Goal: Transaction & Acquisition: Purchase product/service

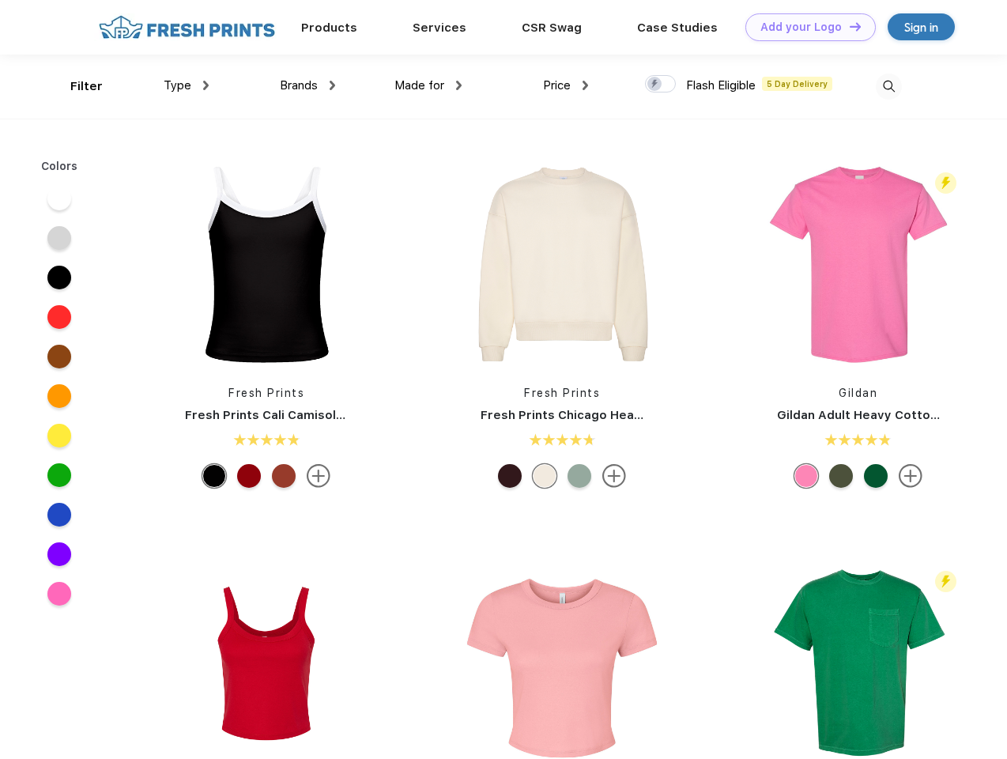
click at [804, 27] on link "Add your Logo Design Tool" at bounding box center [810, 27] width 130 height 28
click at [0, 0] on div "Design Tool" at bounding box center [0, 0] width 0 height 0
click at [848, 26] on link "Add your Logo Design Tool" at bounding box center [810, 27] width 130 height 28
click at [76, 86] on div "Filter" at bounding box center [86, 86] width 32 height 18
click at [187, 85] on span "Type" at bounding box center [178, 85] width 28 height 14
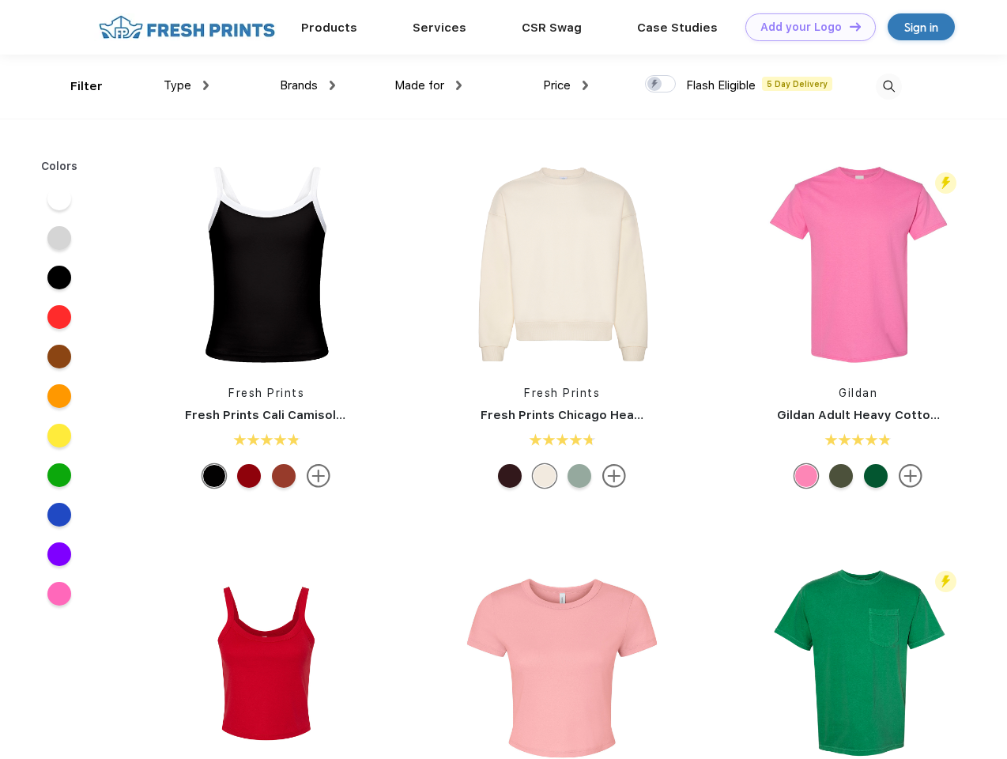
click at [307, 85] on span "Brands" at bounding box center [299, 85] width 38 height 14
click at [428, 85] on span "Made for" at bounding box center [419, 85] width 50 height 14
click at [566, 85] on span "Price" at bounding box center [557, 85] width 28 height 14
click at [661, 85] on div at bounding box center [660, 83] width 31 height 17
click at [655, 85] on input "checkbox" at bounding box center [650, 79] width 10 height 10
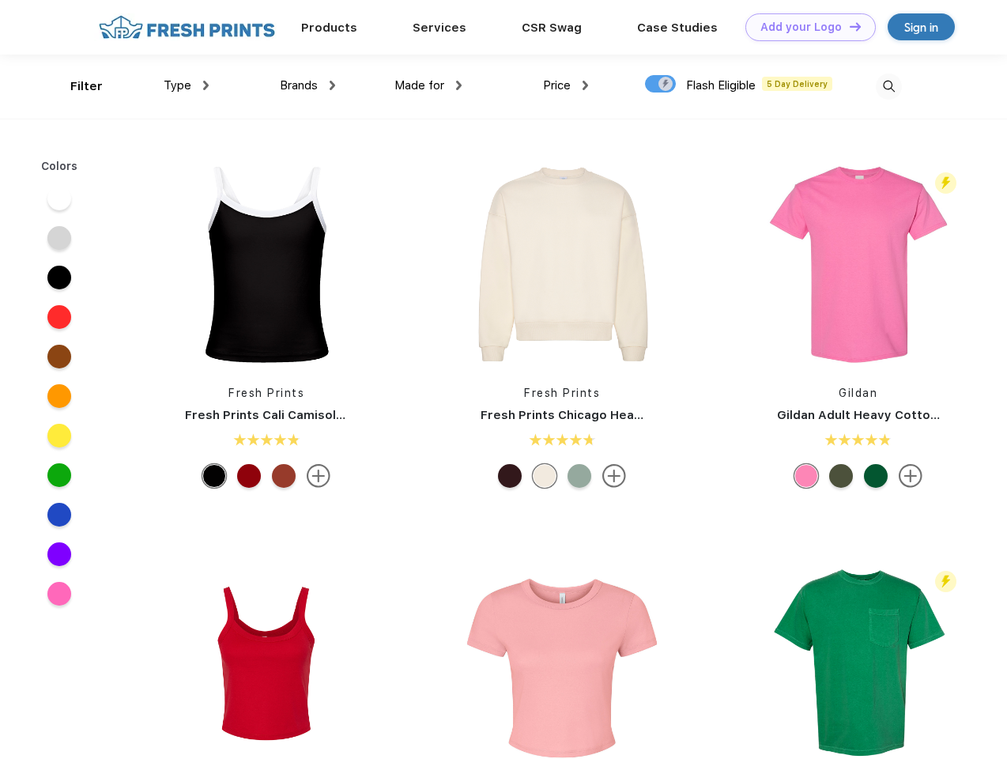
click at [888, 86] on img at bounding box center [889, 86] width 26 height 26
